Goal: Find specific page/section: Find specific page/section

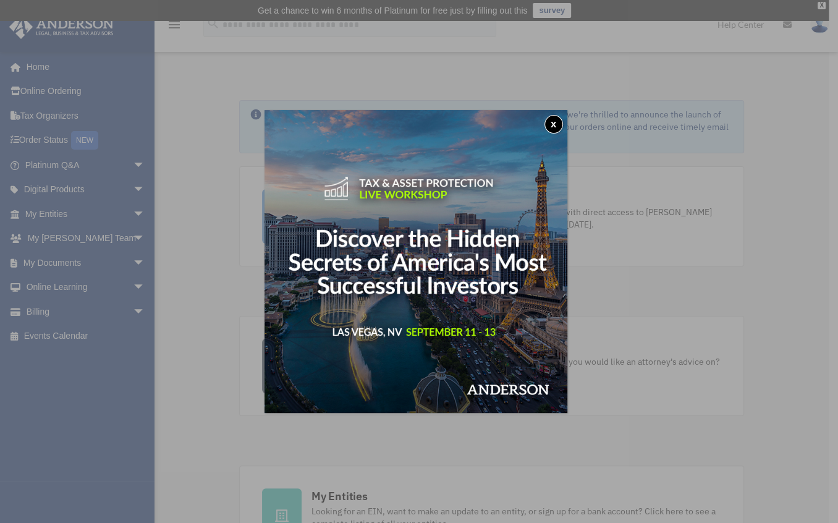
click at [556, 124] on button "x" at bounding box center [554, 124] width 19 height 19
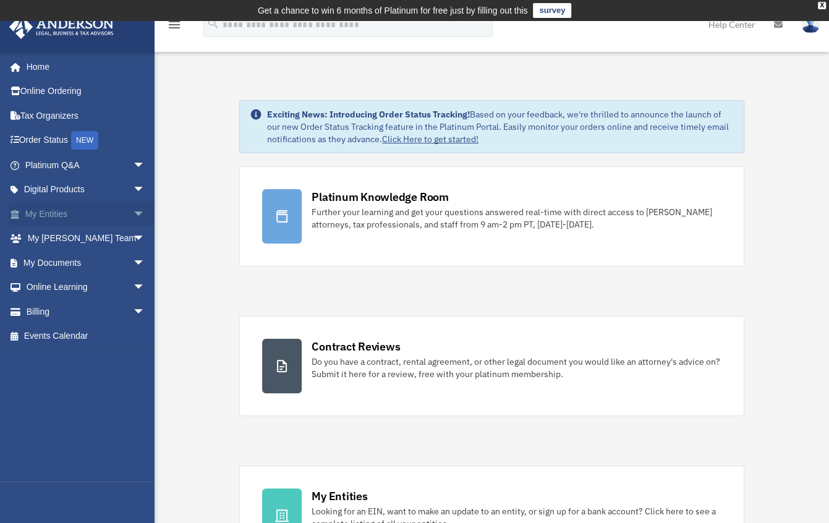
click at [49, 215] on link "My Entities arrow_drop_down" at bounding box center [86, 214] width 155 height 25
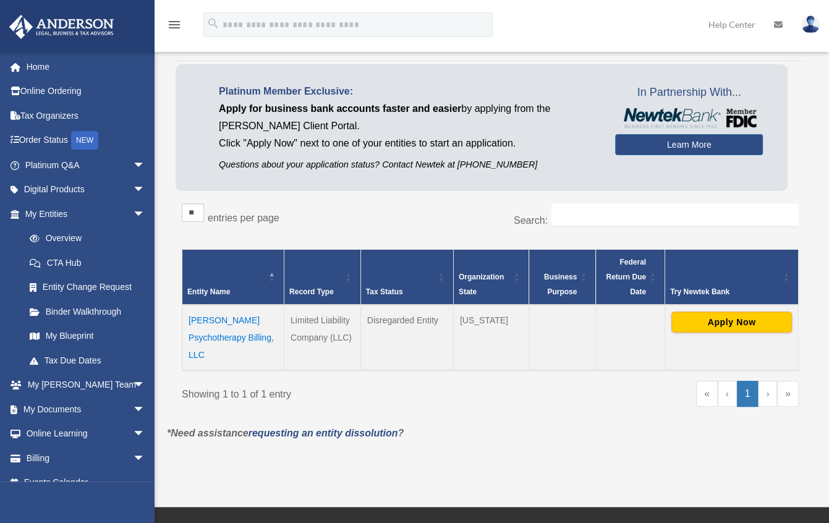
scroll to position [67, 0]
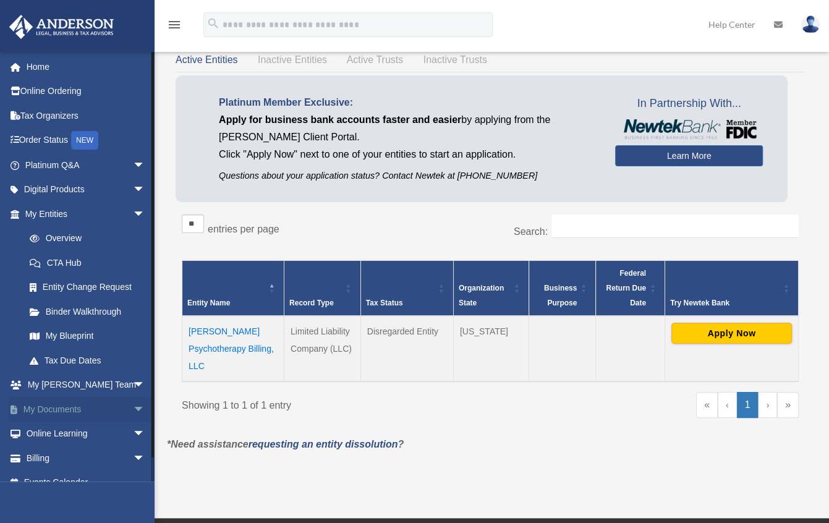
click at [43, 410] on link "My Documents arrow_drop_down" at bounding box center [86, 409] width 155 height 25
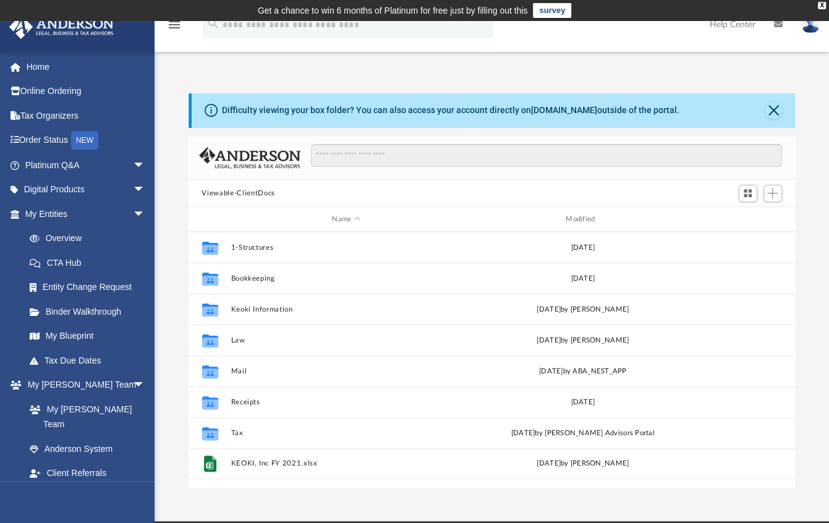
scroll to position [271, 598]
click at [133, 213] on span "arrow_drop_down" at bounding box center [145, 214] width 25 height 25
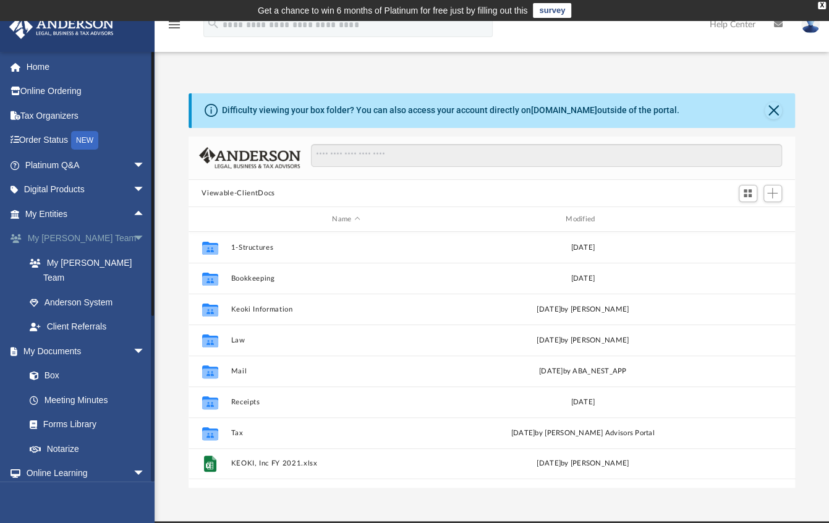
click at [133, 237] on span "arrow_drop_down" at bounding box center [145, 238] width 25 height 25
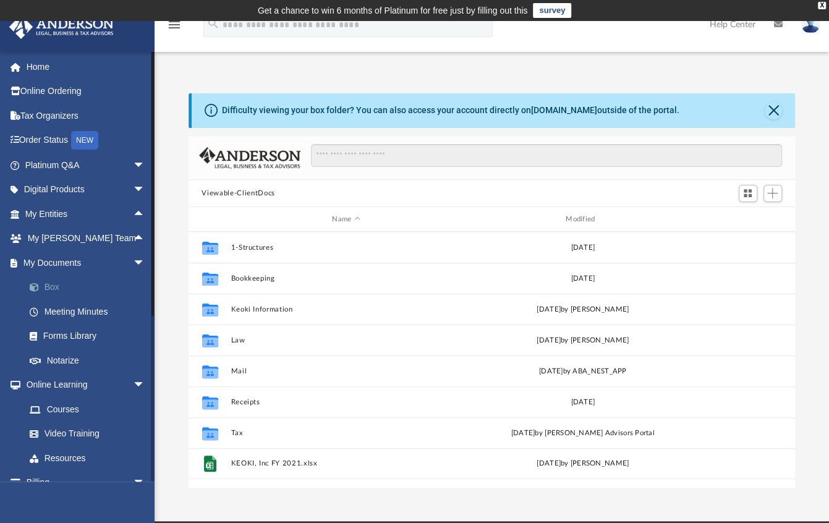
click at [52, 289] on link "Box" at bounding box center [90, 287] width 147 height 25
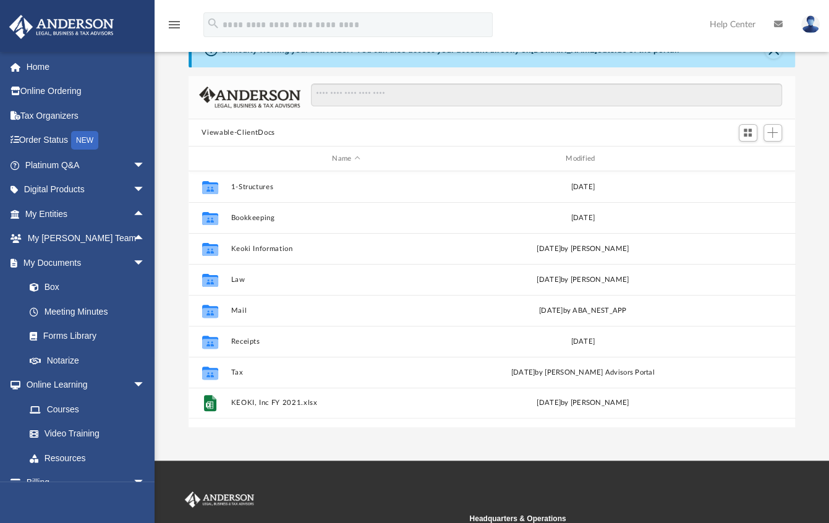
scroll to position [61, 0]
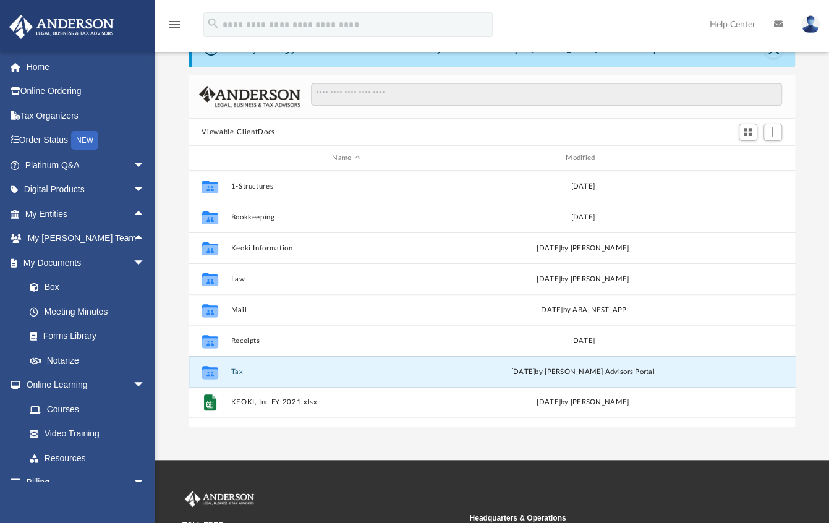
click at [234, 370] on button "Tax" at bounding box center [346, 372] width 231 height 8
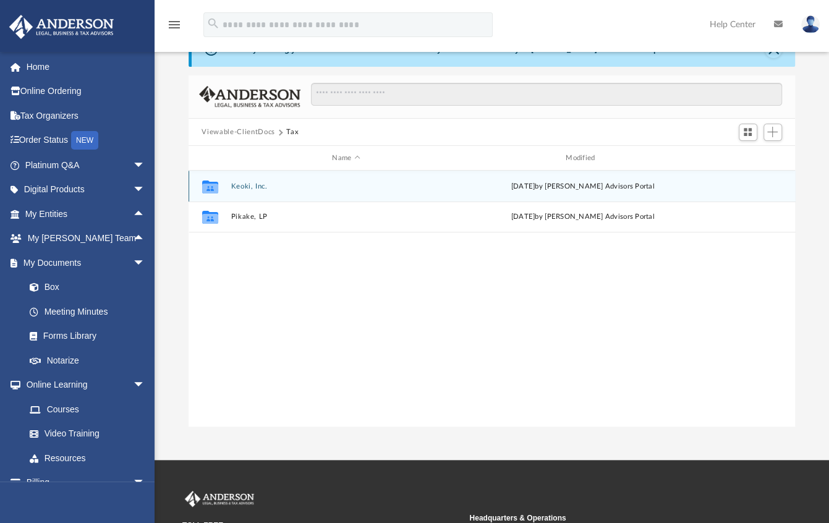
click at [553, 188] on div "Wed Jul 16 2025 by Anderson Advisors Portal" at bounding box center [582, 186] width 231 height 11
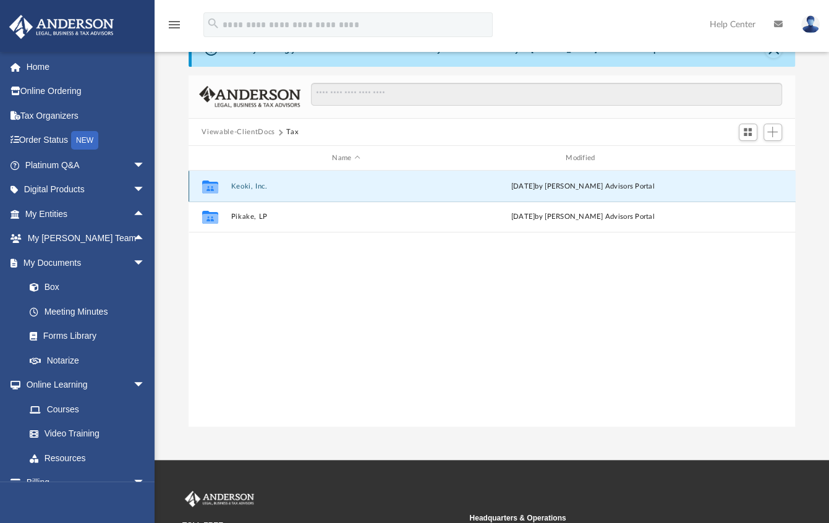
click at [553, 188] on div "Wed Jul 16 2025 by Anderson Advisors Portal" at bounding box center [582, 186] width 231 height 11
click at [409, 184] on button "Keoki, Inc." at bounding box center [346, 186] width 231 height 8
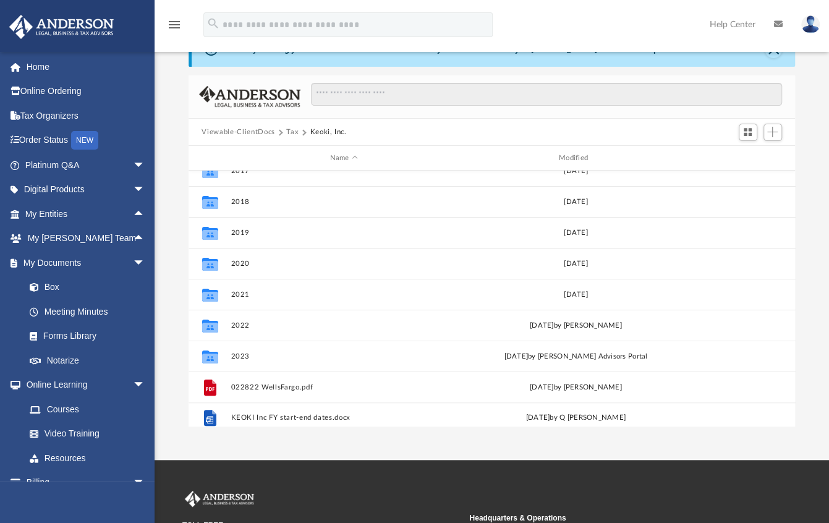
scroll to position [146, 0]
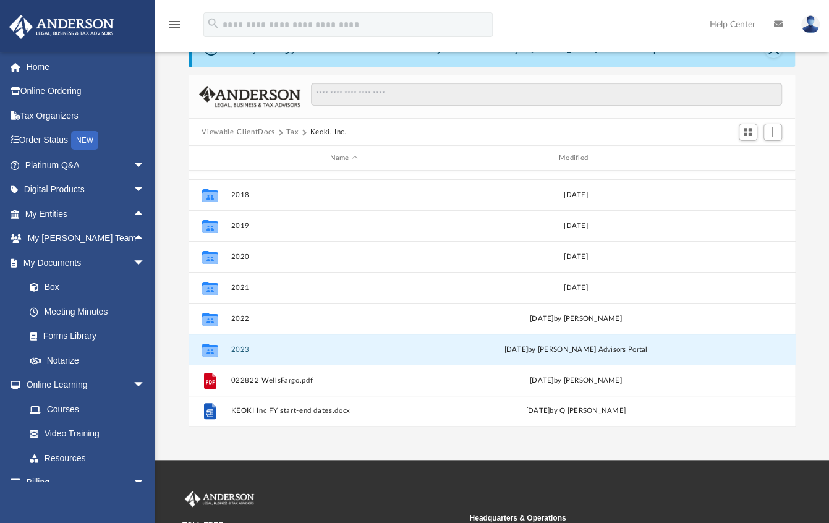
click at [239, 351] on button "2023" at bounding box center [344, 350] width 226 height 8
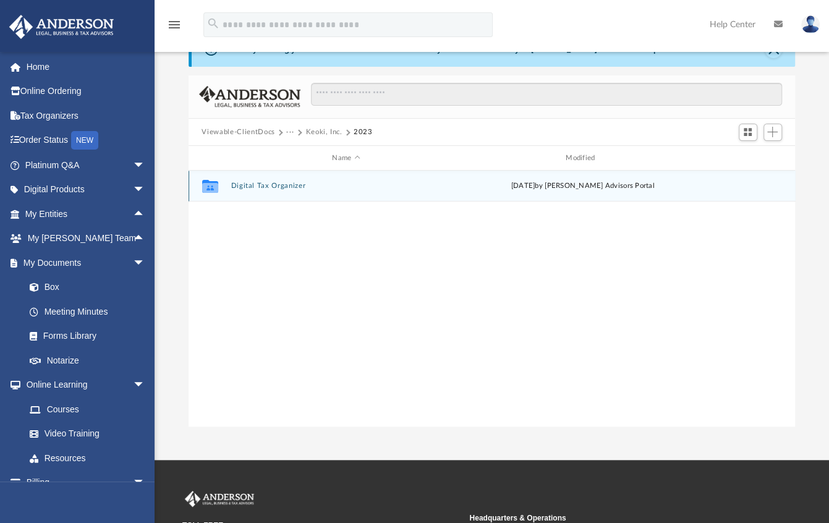
scroll to position [0, 0]
click at [209, 185] on icon "grid" at bounding box center [210, 188] width 16 height 10
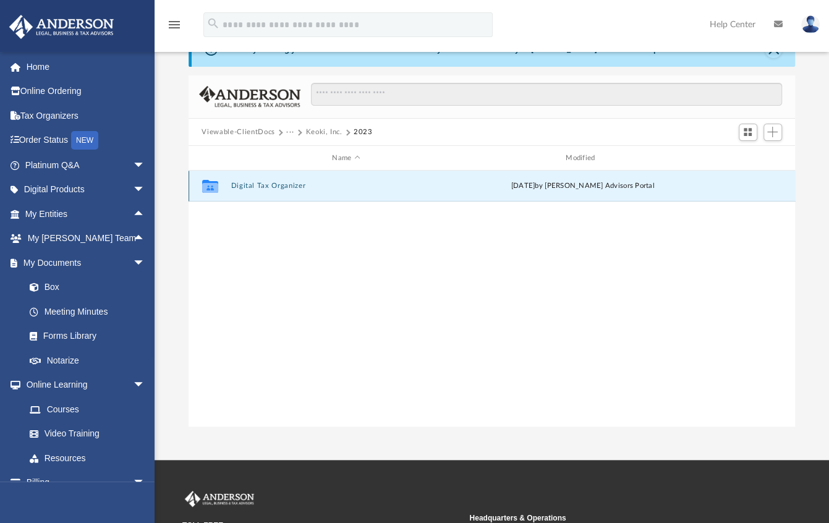
click at [257, 184] on button "Digital Tax Organizer" at bounding box center [346, 186] width 231 height 8
click at [253, 183] on button "Digital Tax Organizer" at bounding box center [346, 186] width 231 height 8
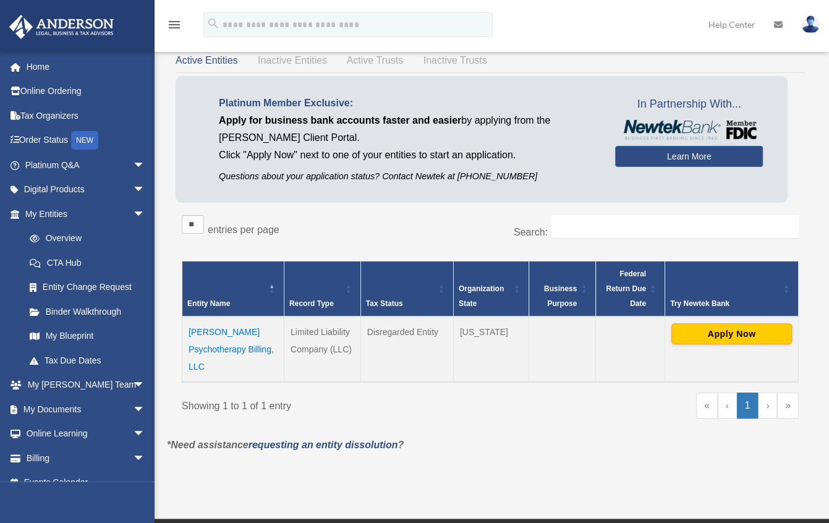
scroll to position [293, 0]
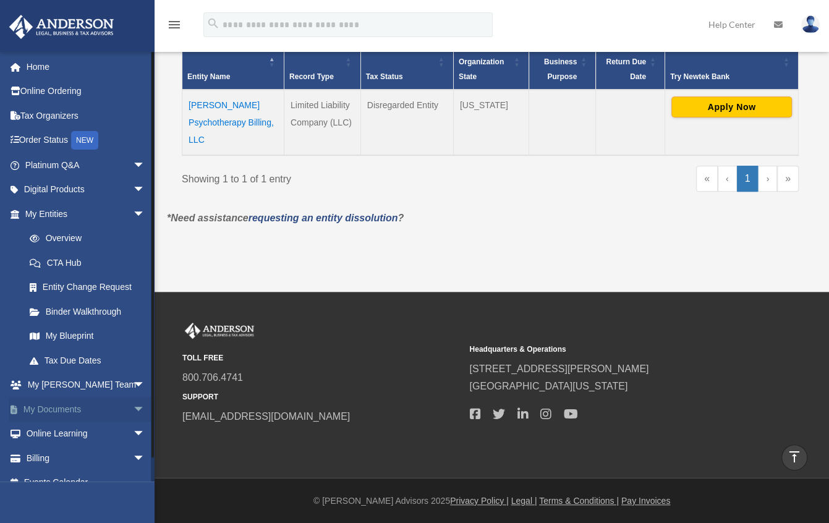
click at [133, 407] on span "arrow_drop_down" at bounding box center [145, 409] width 25 height 25
click at [63, 431] on link "Box" at bounding box center [90, 434] width 147 height 25
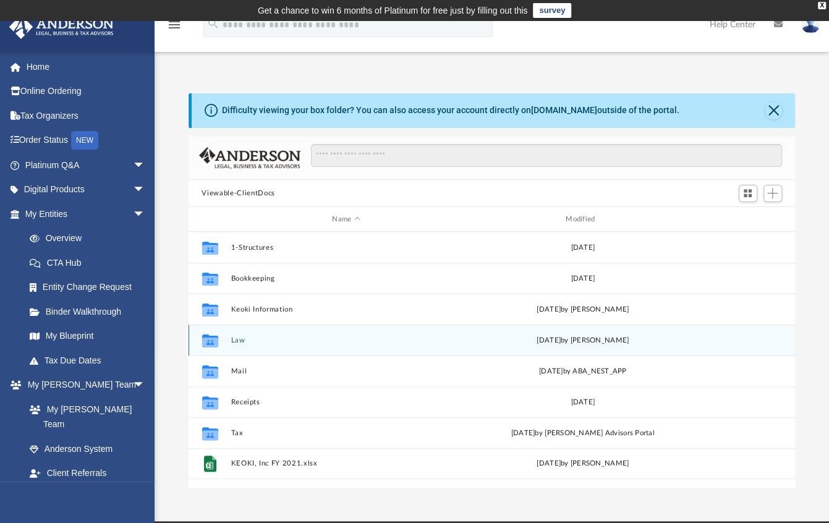
scroll to position [219, 0]
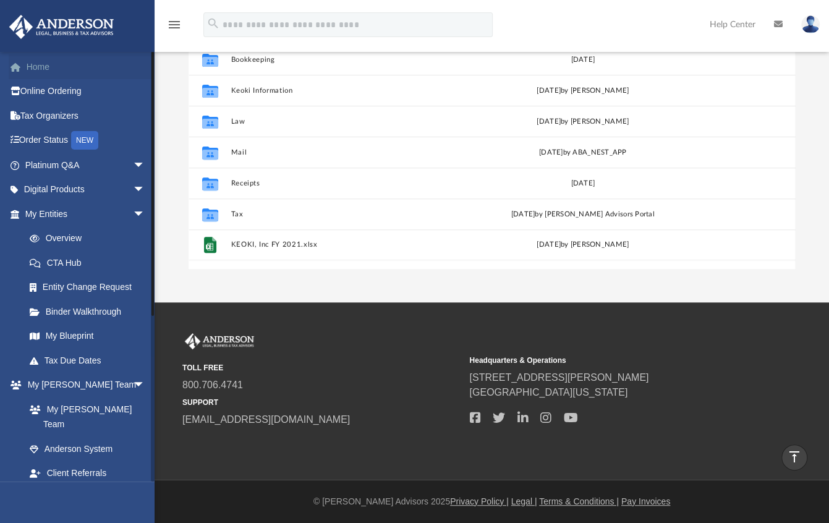
click at [57, 67] on link "Home" at bounding box center [86, 66] width 155 height 25
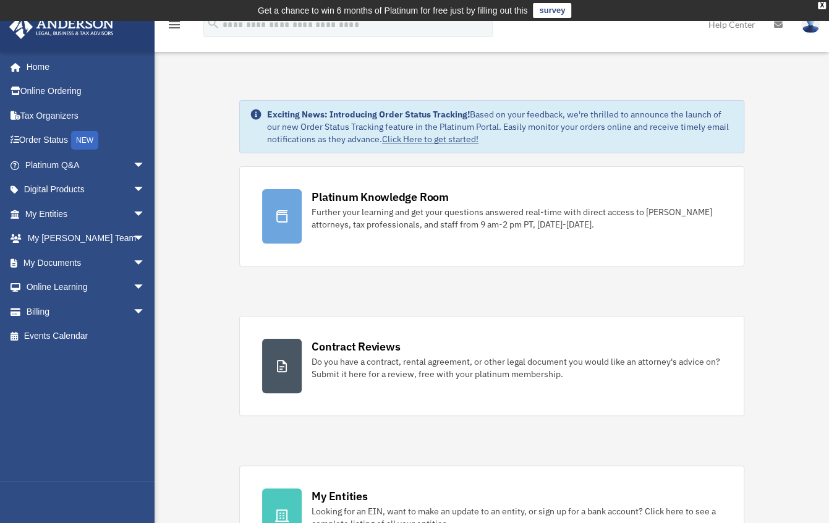
scroll to position [458, 0]
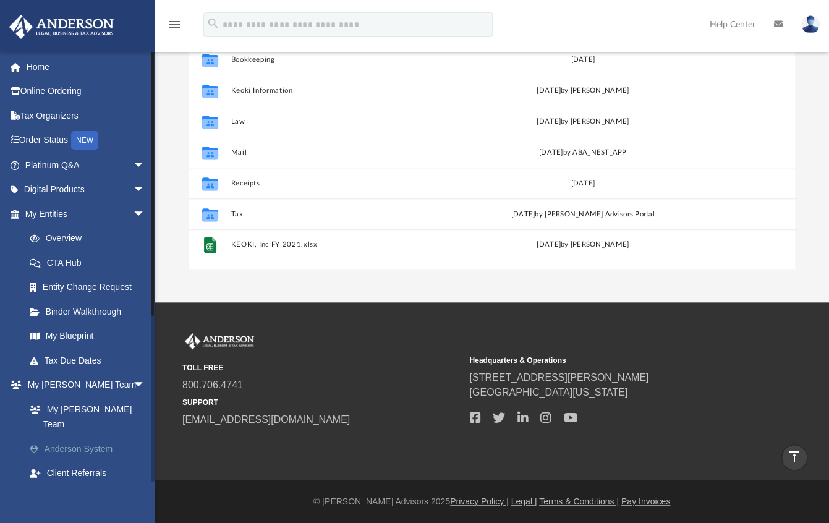
scroll to position [260, 0]
